Goal: Find specific fact: Find specific fact

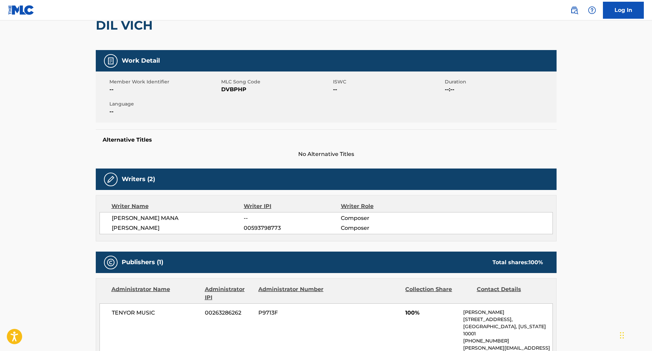
scroll to position [102, 0]
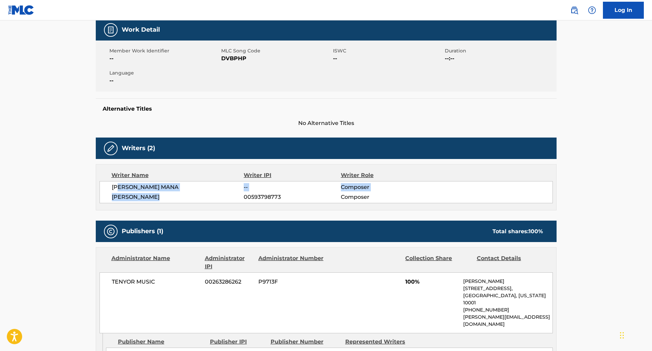
drag, startPoint x: 163, startPoint y: 195, endPoint x: 136, endPoint y: 184, distance: 28.6
click at [122, 189] on div "[PERSON_NAME] -- Composer [PERSON_NAME] 00593798773 Composer" at bounding box center [325, 192] width 453 height 22
click at [164, 195] on span "[PERSON_NAME]" at bounding box center [178, 197] width 132 height 8
copy span "[PERSON_NAME] MANA"
drag, startPoint x: 116, startPoint y: 186, endPoint x: 372, endPoint y: 67, distance: 282.5
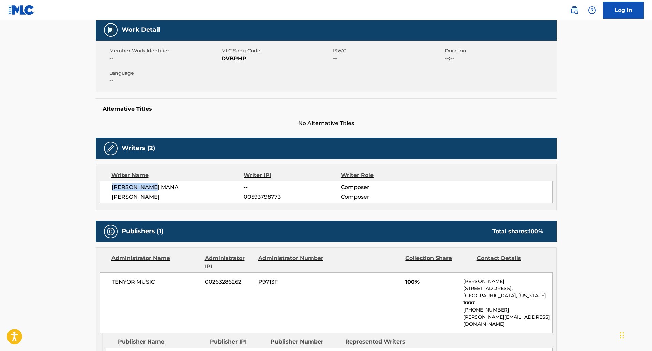
click at [165, 181] on div "Writer Name Writer IPI Writer Role [PERSON_NAME] -- Composer [PERSON_NAME] 0059…" at bounding box center [326, 187] width 461 height 46
copy span "[PERSON_NAME]"
drag, startPoint x: 161, startPoint y: 197, endPoint x: 112, endPoint y: 198, distance: 49.4
click at [112, 198] on span "[PERSON_NAME]" at bounding box center [178, 197] width 132 height 8
